Goal: Task Accomplishment & Management: Manage account settings

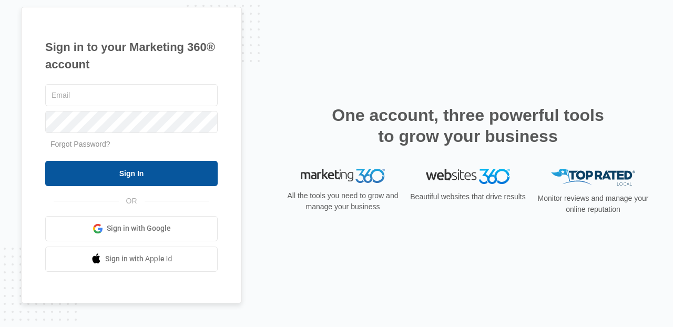
type input "[PERSON_NAME][EMAIL_ADDRESS][PERSON_NAME][DOMAIN_NAME]"
click at [165, 179] on input "Sign In" at bounding box center [131, 173] width 172 height 25
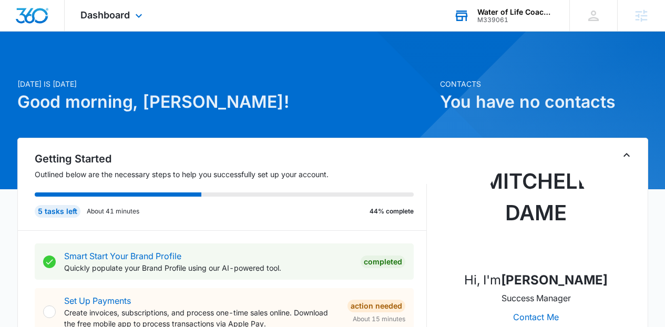
click at [544, 8] on div "Water of Life Coaching" at bounding box center [516, 12] width 77 height 8
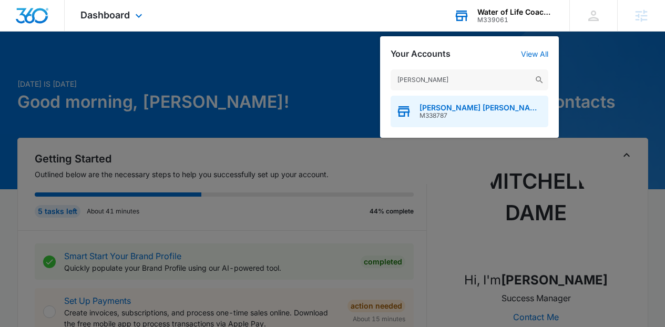
type input "[PERSON_NAME]"
click at [493, 96] on div "[PERSON_NAME] [PERSON_NAME] Events Agency M338787" at bounding box center [470, 112] width 158 height 32
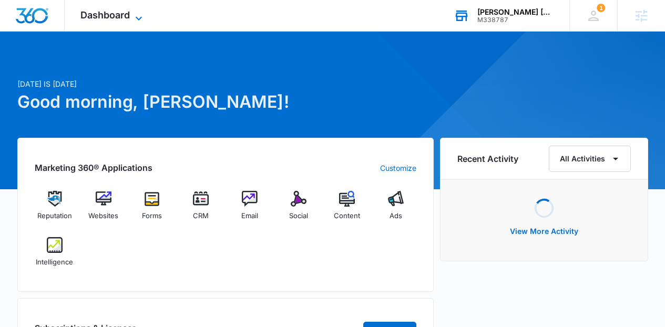
click at [120, 19] on span "Dashboard" at bounding box center [104, 14] width 49 height 11
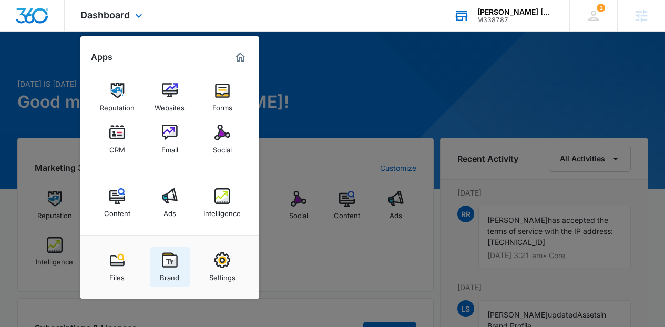
click at [156, 269] on link "Brand" at bounding box center [170, 267] width 40 height 40
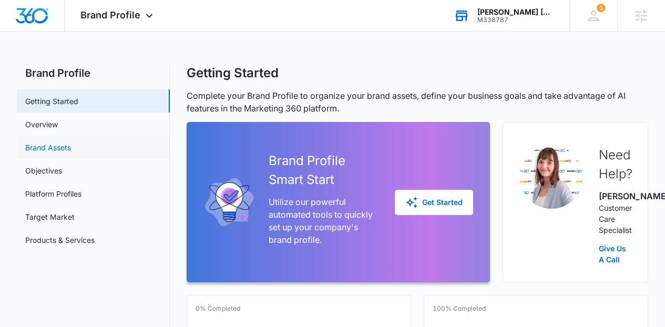
click at [71, 143] on link "Brand Assets" at bounding box center [48, 147] width 46 height 11
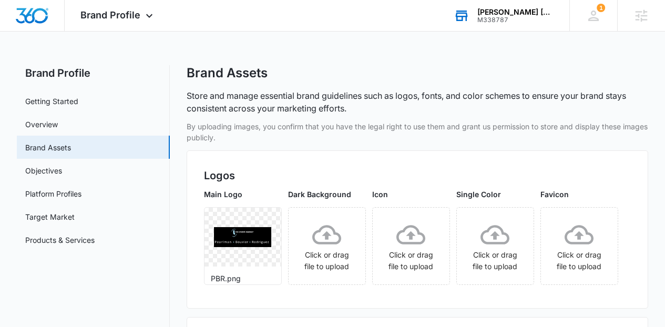
scroll to position [114, 0]
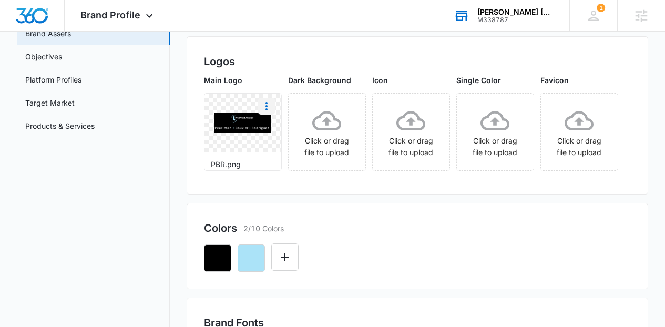
click at [273, 107] on icon "More" at bounding box center [266, 106] width 13 height 13
click at [302, 154] on div "Delete" at bounding box center [288, 151] width 34 height 7
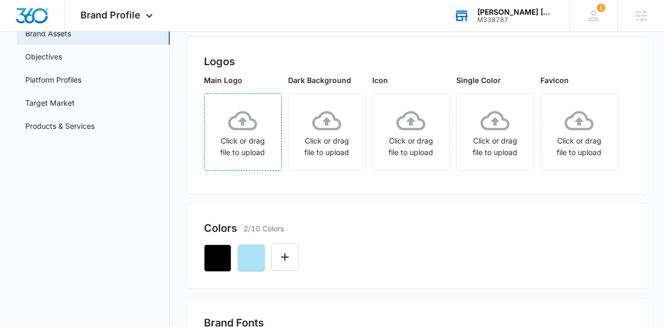
click at [252, 135] on icon at bounding box center [242, 120] width 29 height 29
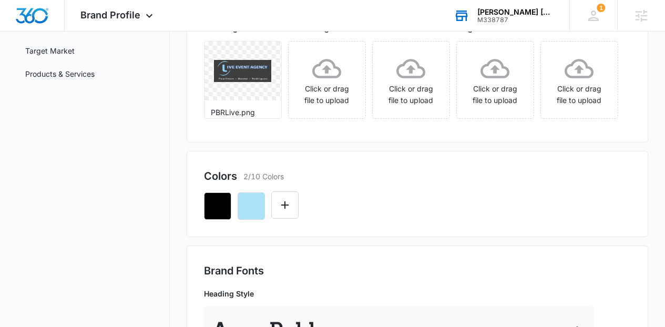
scroll to position [129, 0]
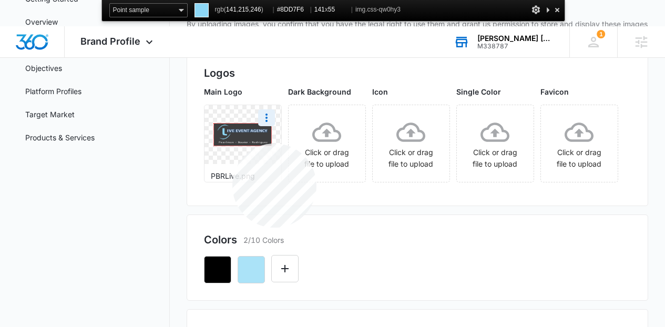
click at [232, 143] on img at bounding box center [243, 135] width 58 height 23
click at [556, 12] on div at bounding box center [557, 9] width 11 height 13
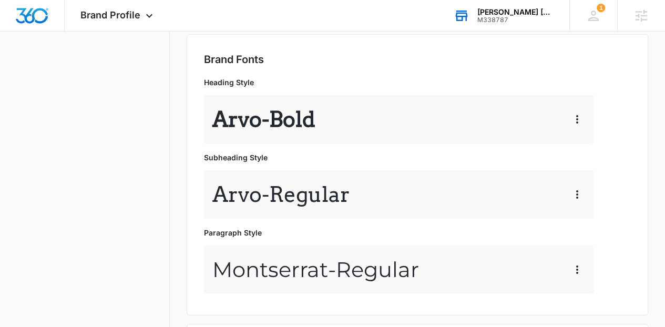
scroll to position [361, 0]
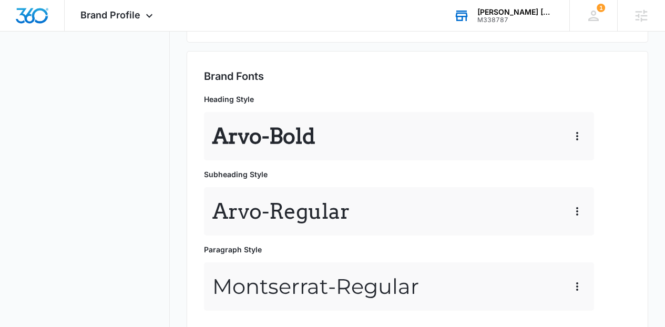
click at [253, 18] on icon "button" at bounding box center [251, 11] width 13 height 13
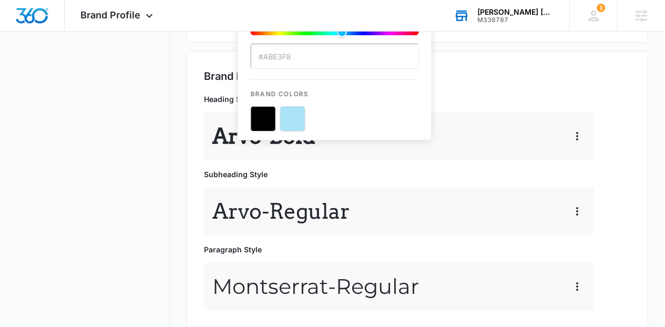
scroll to position [0, 0]
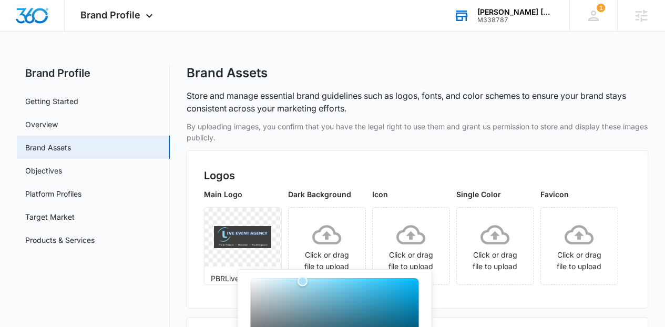
type input "#8DD7F6"
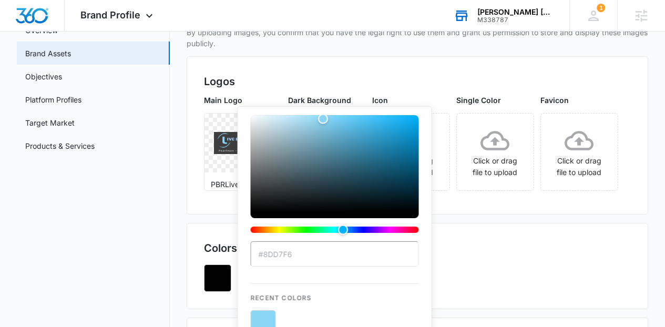
click at [509, 197] on div "Main Logo PBRLive.png Dark Background Click or drag file to upload Icon Click o…" at bounding box center [418, 146] width 428 height 103
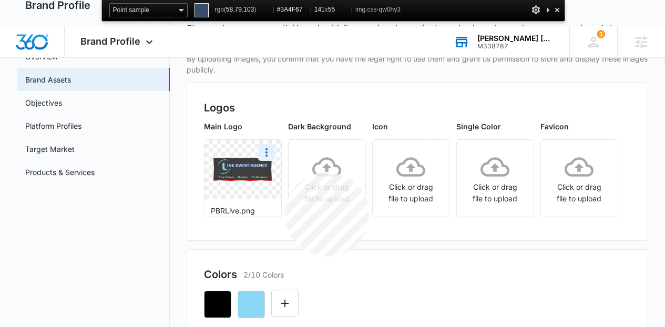
click at [272, 172] on img at bounding box center [243, 169] width 58 height 23
click at [558, 9] on div at bounding box center [557, 9] width 11 height 13
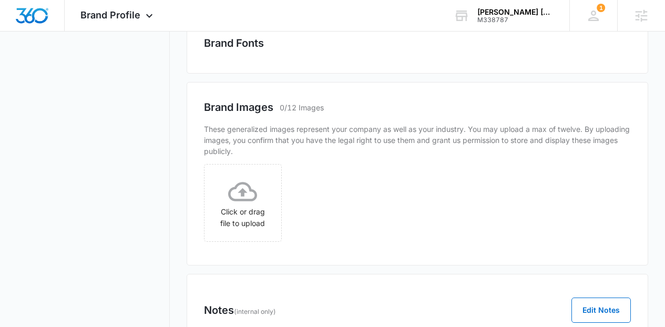
scroll to position [401, 0]
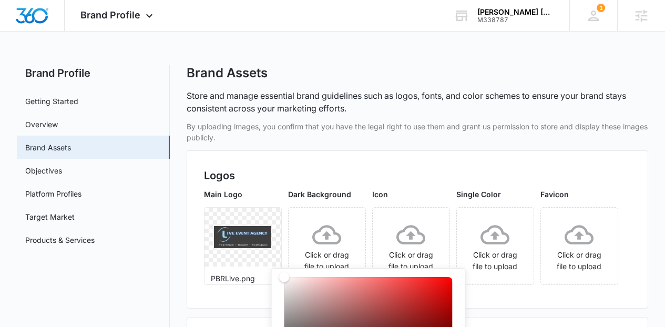
type input "#3A4F67"
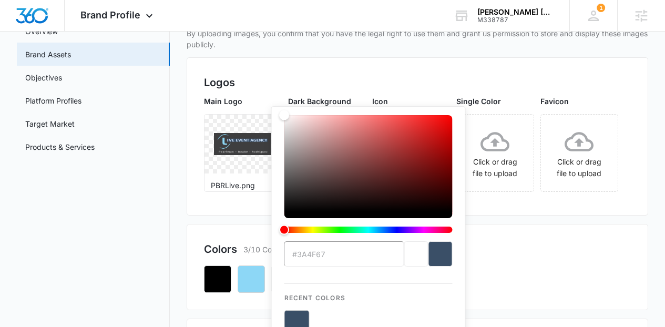
click at [553, 198] on div "Main Logo PBRLive.png Dark Background Click or drag file to upload Icon Click o…" at bounding box center [418, 147] width 428 height 103
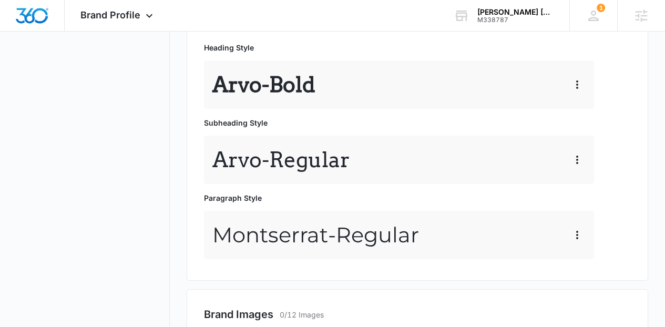
scroll to position [332, 0]
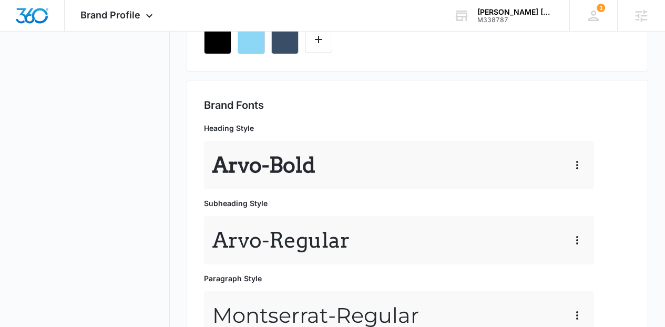
click at [409, 54] on div at bounding box center [418, 36] width 428 height 36
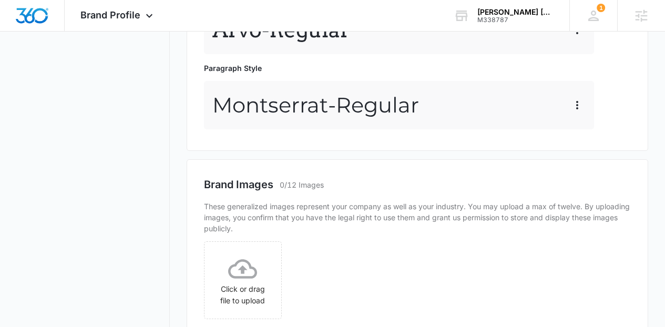
scroll to position [541, 0]
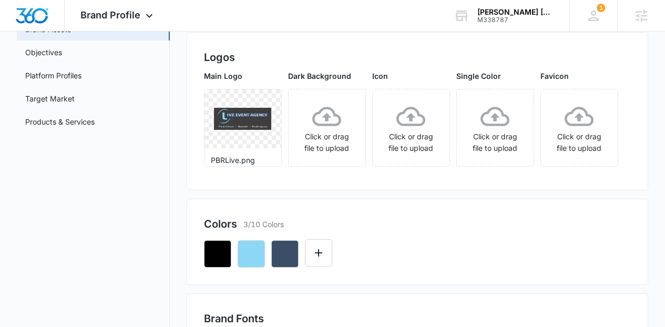
scroll to position [119, 0]
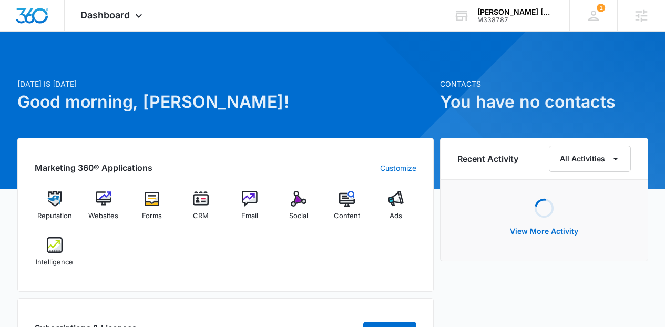
click at [359, 263] on div "Reputation Websites Forms CRM Email Social Content Ads Intelligence" at bounding box center [226, 233] width 382 height 84
